Goal: Task Accomplishment & Management: Manage account settings

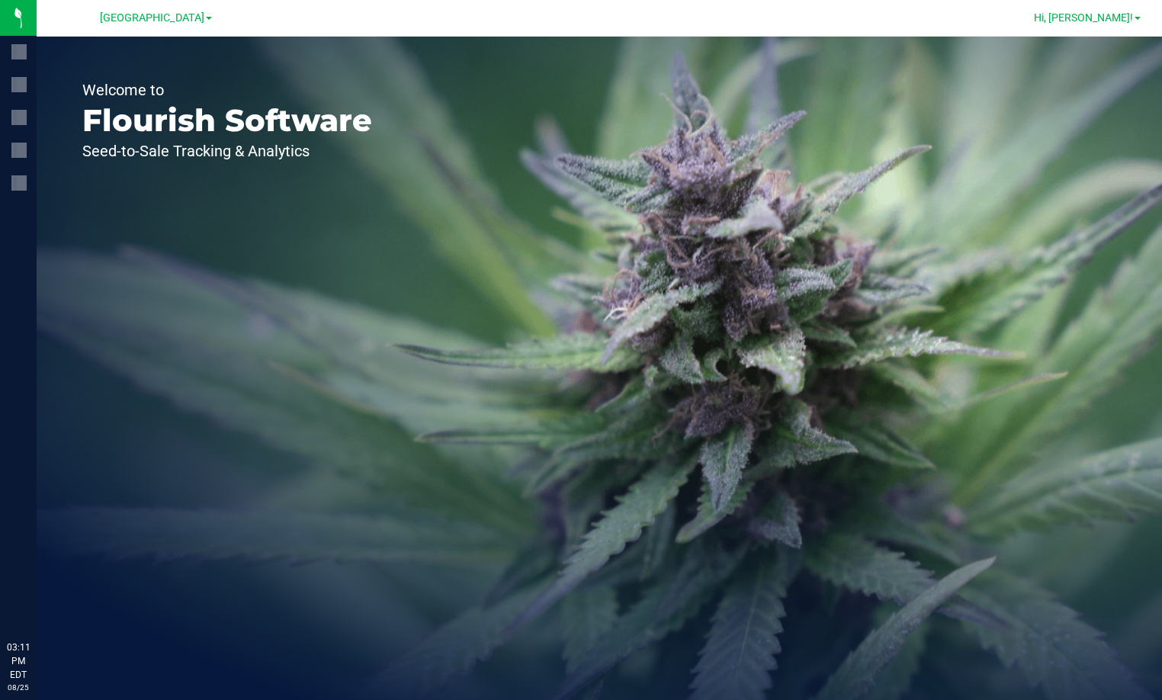
click at [1138, 16] on link "Hi, [PERSON_NAME]!" at bounding box center [1087, 18] width 119 height 16
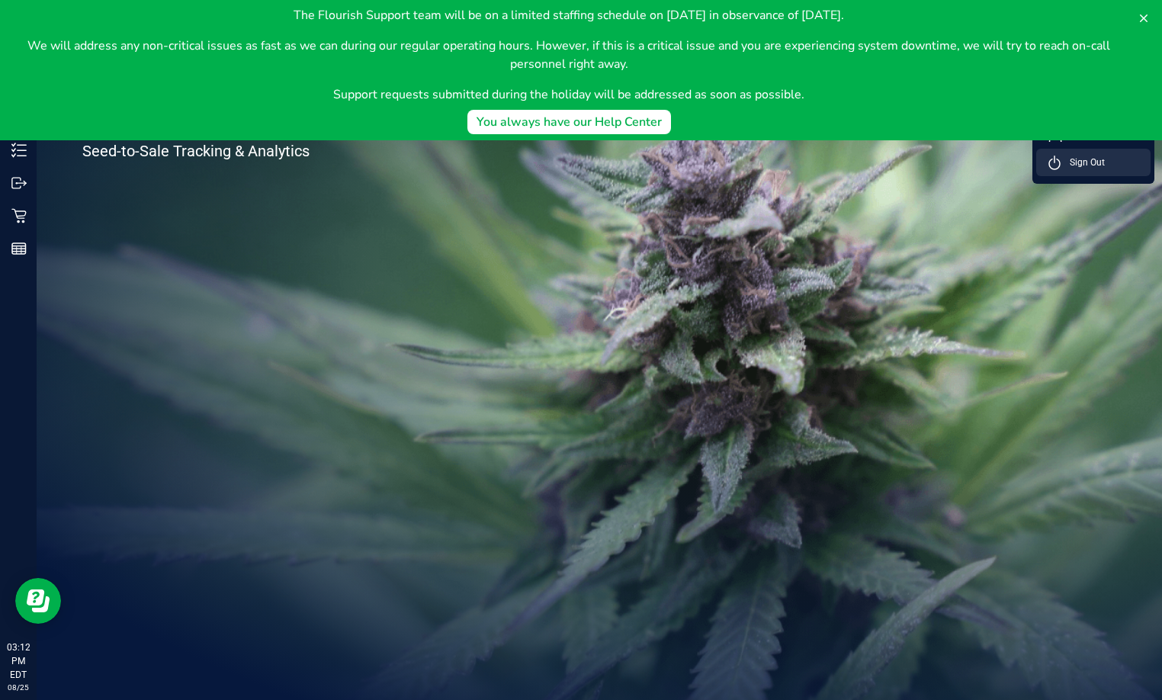
click at [1093, 162] on span "Sign Out" at bounding box center [1083, 162] width 44 height 15
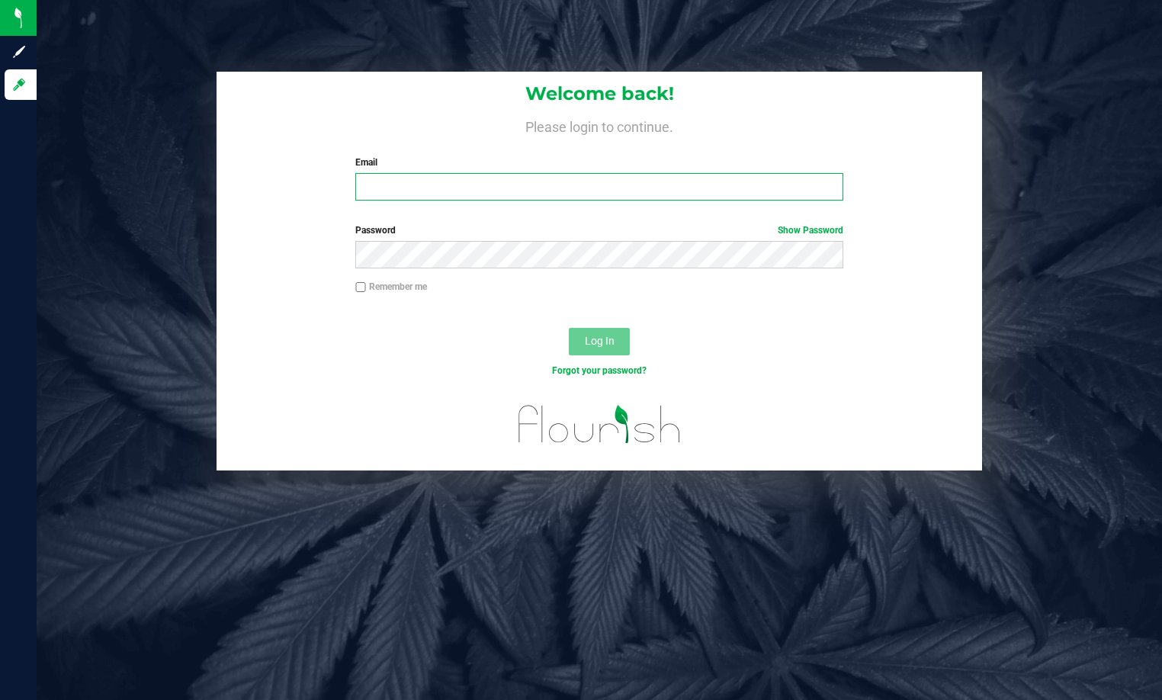
click at [628, 188] on input "Email" at bounding box center [598, 186] width 487 height 27
type input "ktomaskovich@liveparallel.com"
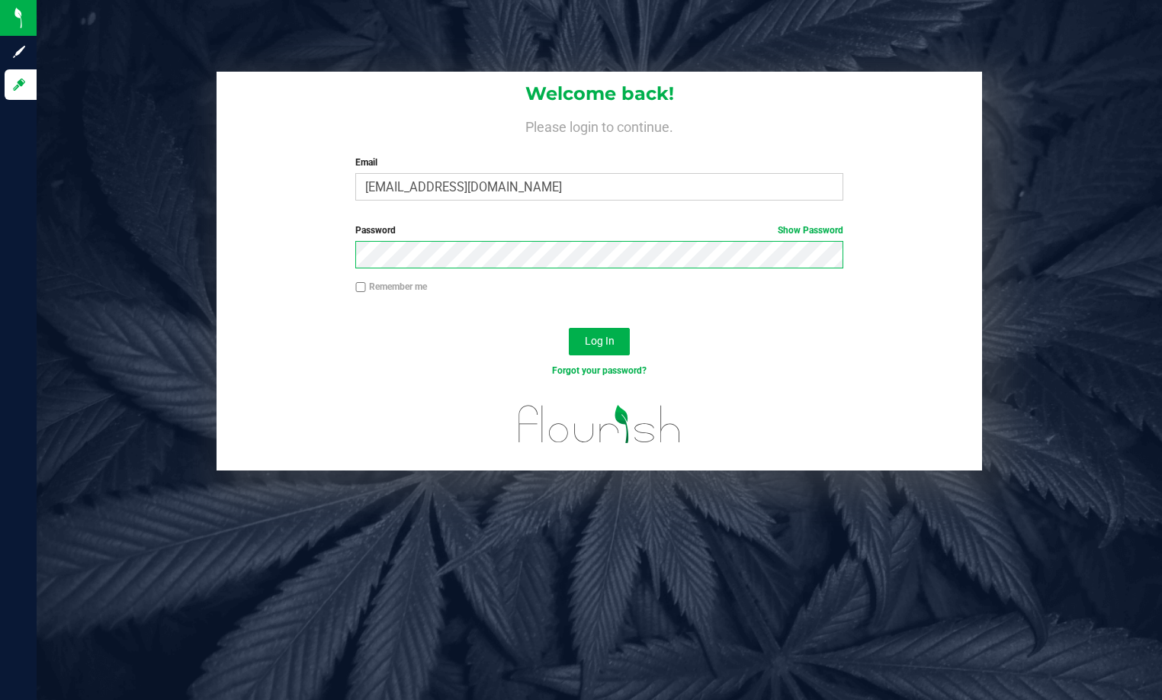
click at [569, 328] on button "Log In" at bounding box center [599, 341] width 61 height 27
